Goal: Task Accomplishment & Management: Use online tool/utility

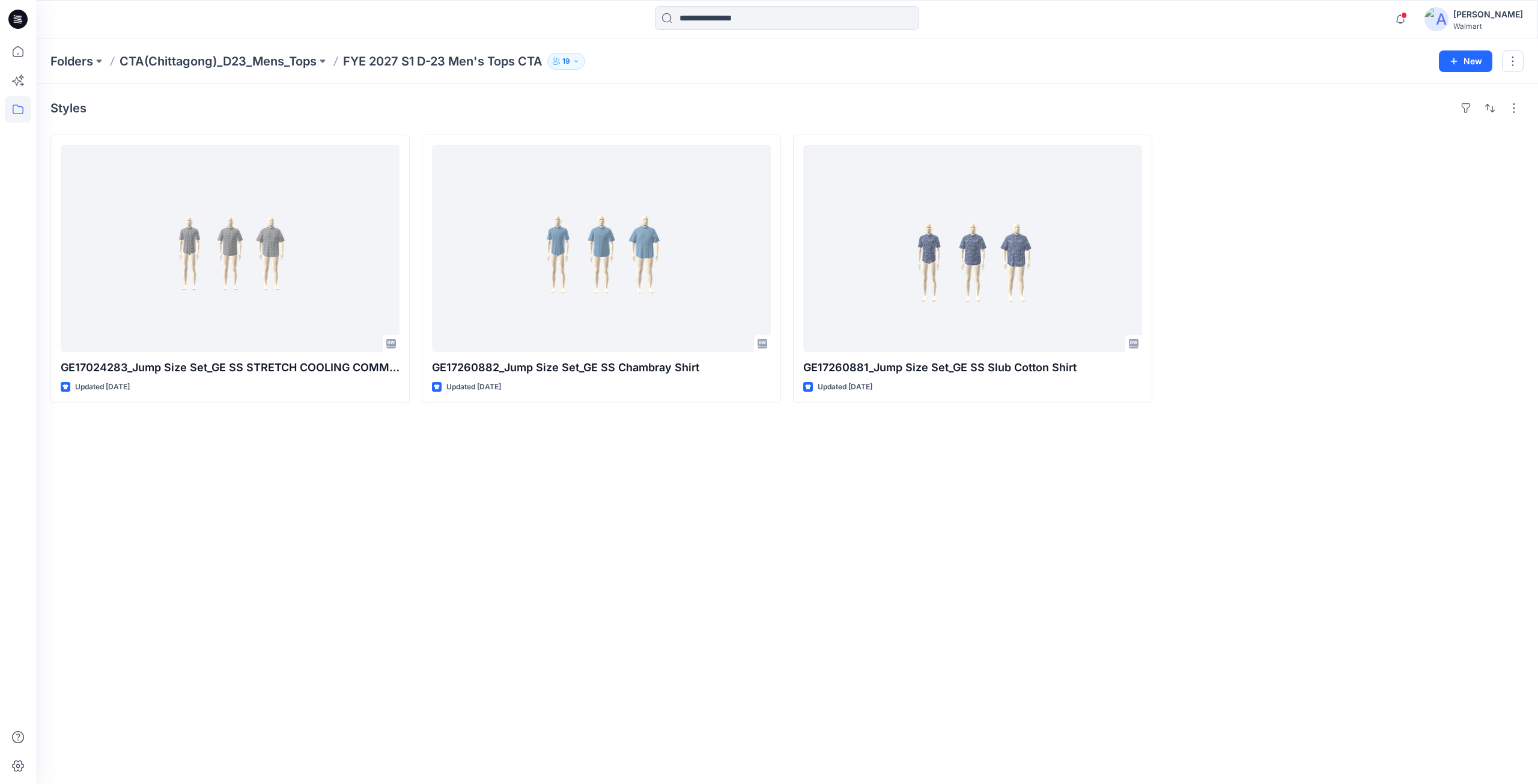
scroll to position [90, 0]
drag, startPoint x: 342, startPoint y: 62, endPoint x: 544, endPoint y: 72, distance: 202.2
click at [544, 72] on div "Folders CTA(Chittagong)_D23_Mens_Tops FYE 2027 S1 D-23 Men's Tops CTA 19 Folder…" at bounding box center [787, 61] width 1502 height 46
copy p "FYE 2027 S1 D-23 Men's Tops CTA"
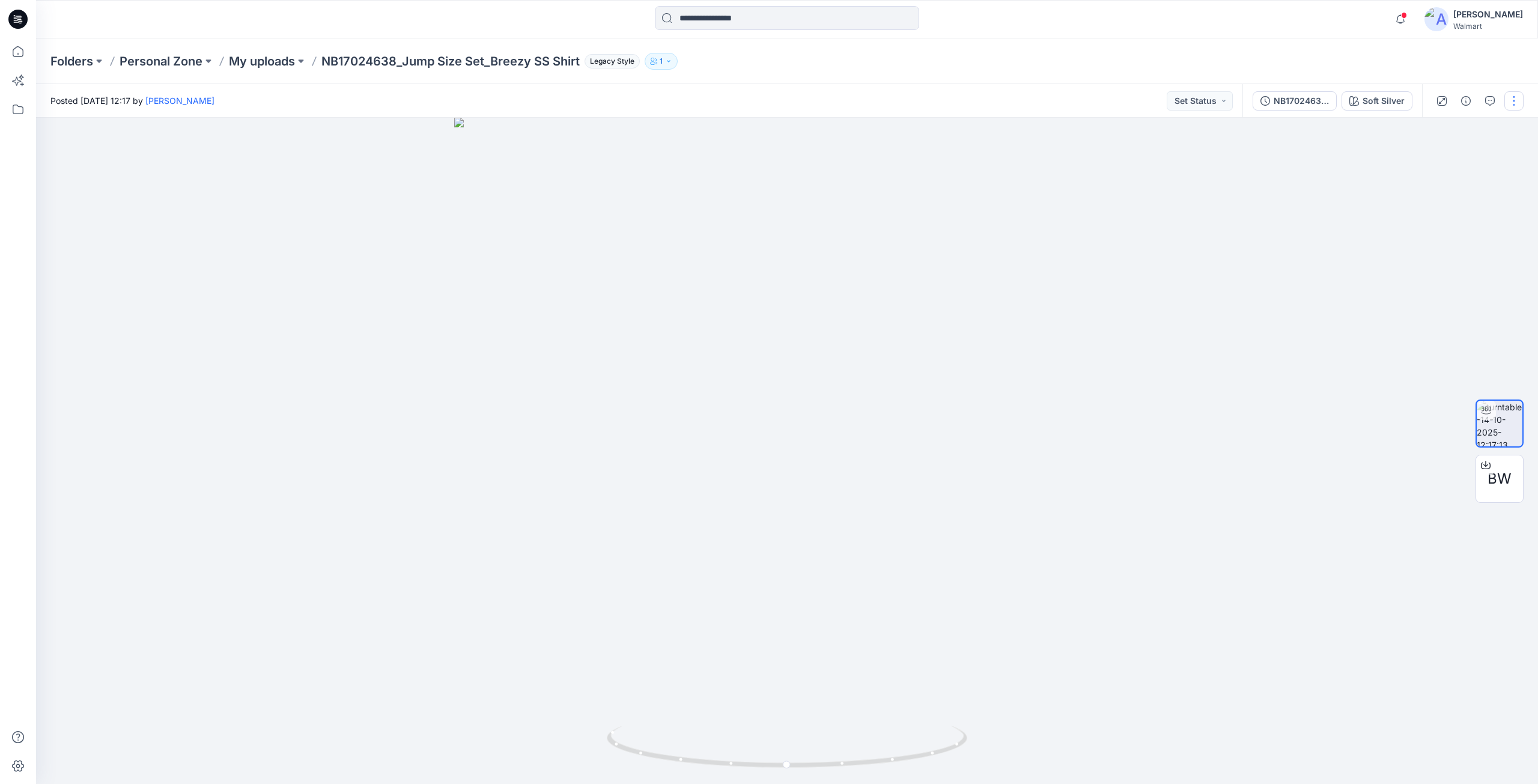
click at [1511, 109] on button "button" at bounding box center [1513, 101] width 19 height 19
click at [1447, 194] on p "Duplicate to..." at bounding box center [1457, 195] width 54 height 13
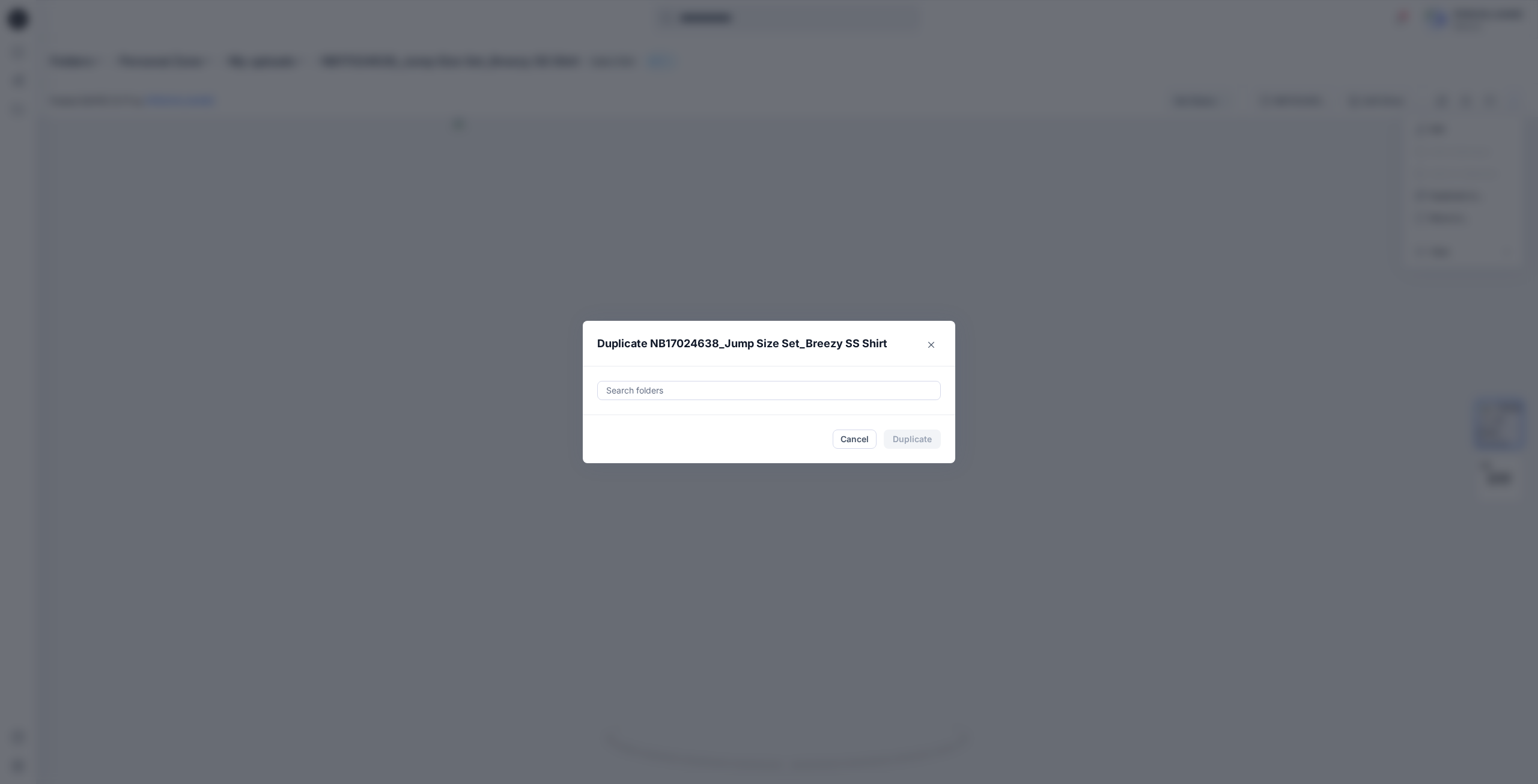
click at [769, 389] on div at bounding box center [769, 390] width 328 height 14
paste input "**********"
type input "**********"
click at [616, 420] on div at bounding box center [615, 420] width 9 height 9
click at [922, 389] on div at bounding box center [853, 390] width 158 height 14
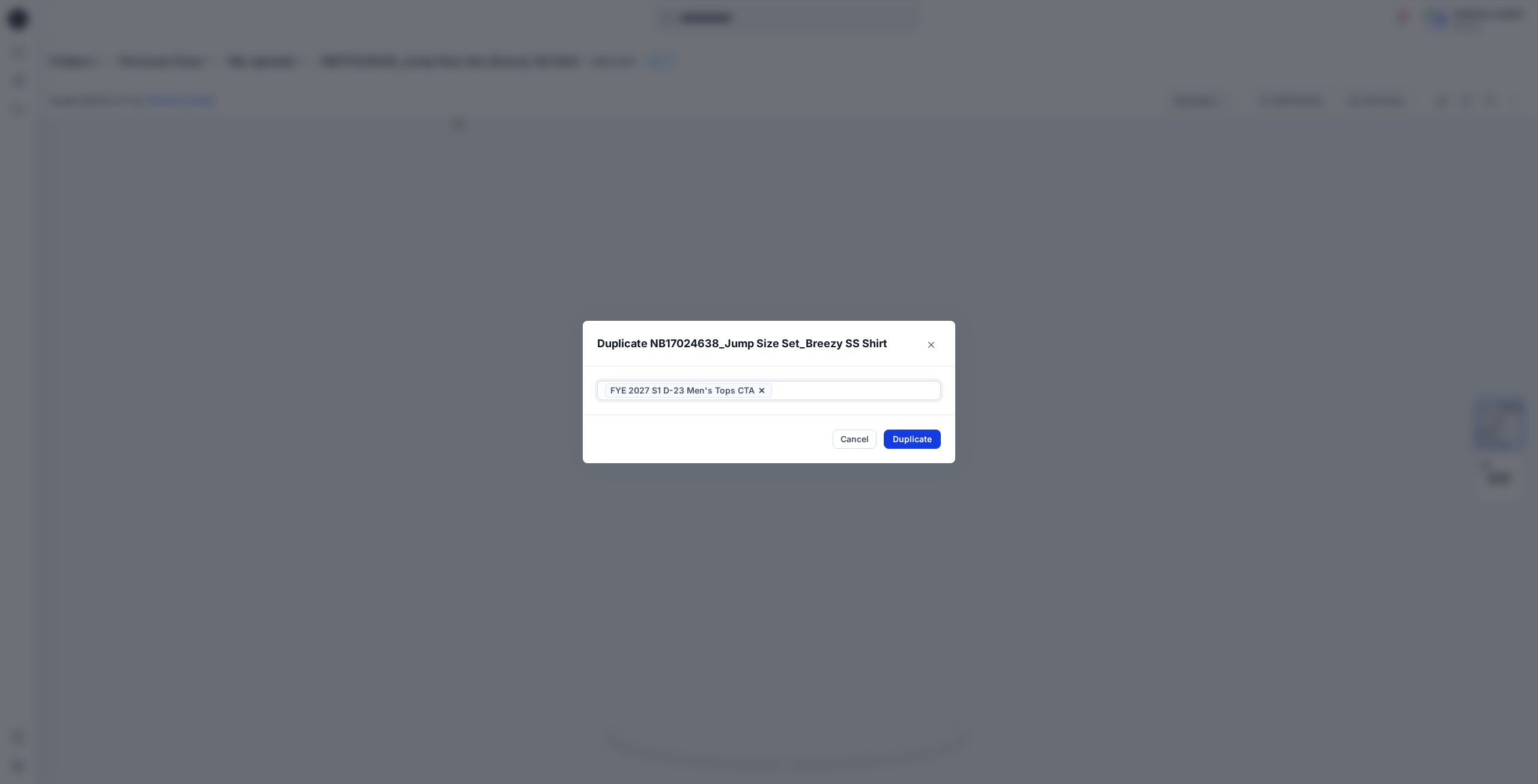
click at [913, 436] on button "Duplicate" at bounding box center [912, 439] width 57 height 19
click at [916, 437] on button "Close" at bounding box center [921, 440] width 39 height 19
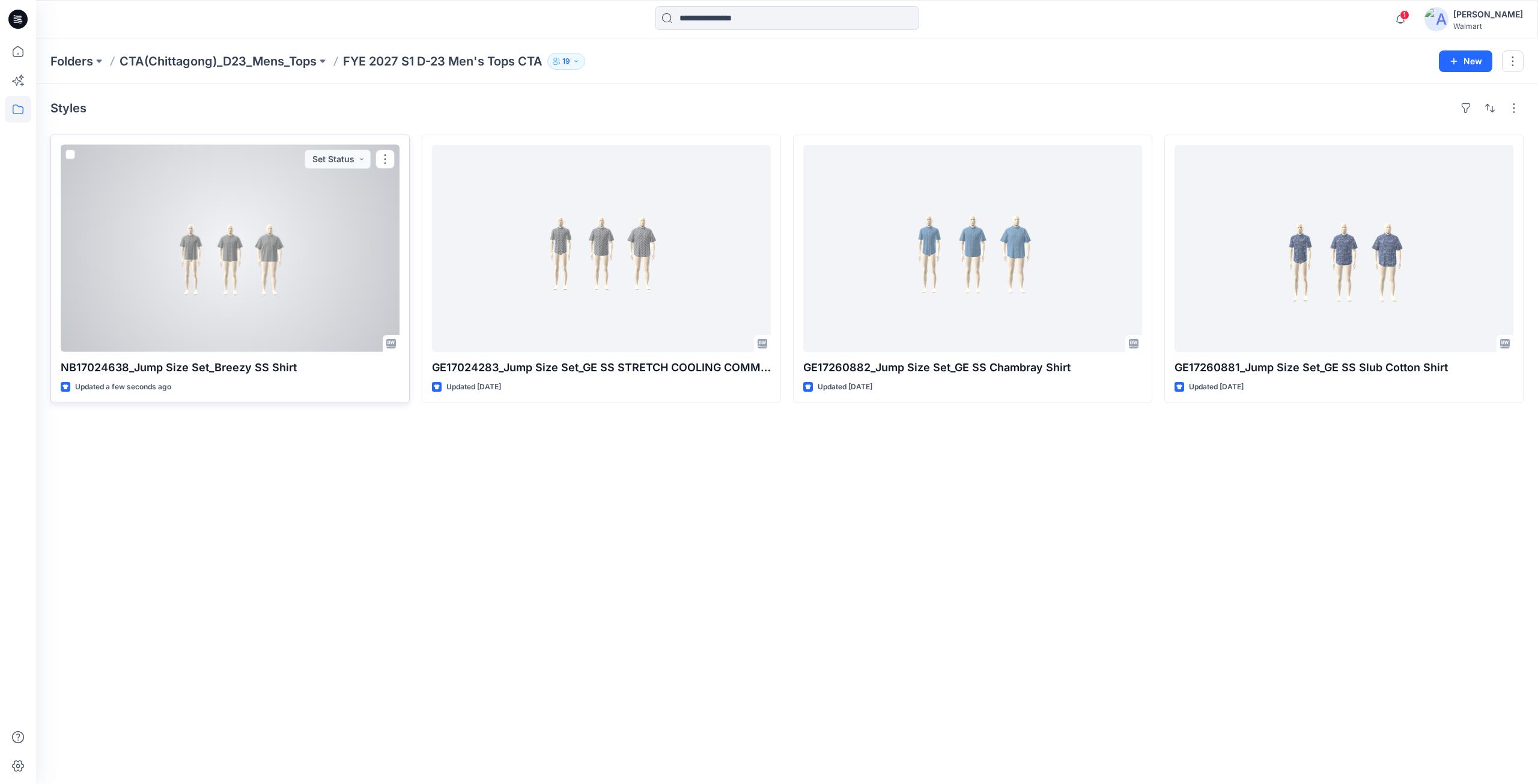
click at [276, 260] on div at bounding box center [230, 248] width 339 height 207
